Goal: Find specific page/section: Find specific page/section

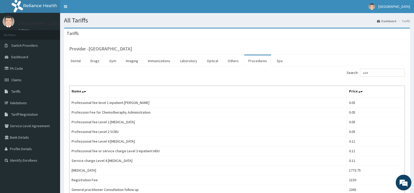
click at [255, 61] on link "Procedures" at bounding box center [257, 60] width 27 height 11
click at [376, 73] on input "Search:" at bounding box center [382, 73] width 45 height 8
type input "m"
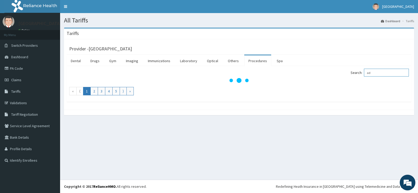
type input "a"
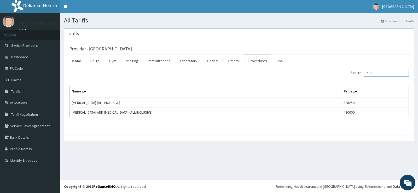
type input "ADE"
click at [29, 115] on span "Tariff Negotiation" at bounding box center [24, 114] width 27 height 5
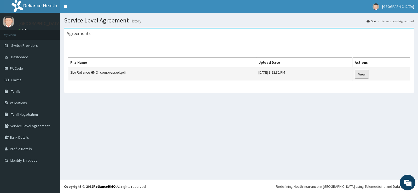
click at [369, 73] on link "View" at bounding box center [362, 74] width 14 height 9
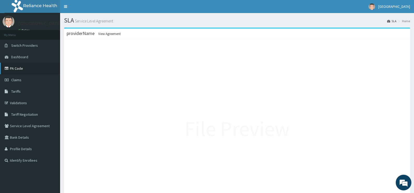
click at [34, 65] on link "PA Code" at bounding box center [30, 69] width 60 height 12
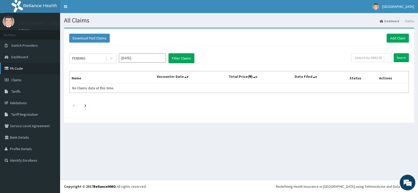
click at [35, 67] on link "PA Code" at bounding box center [30, 69] width 60 height 12
